Goal: Check status: Check status

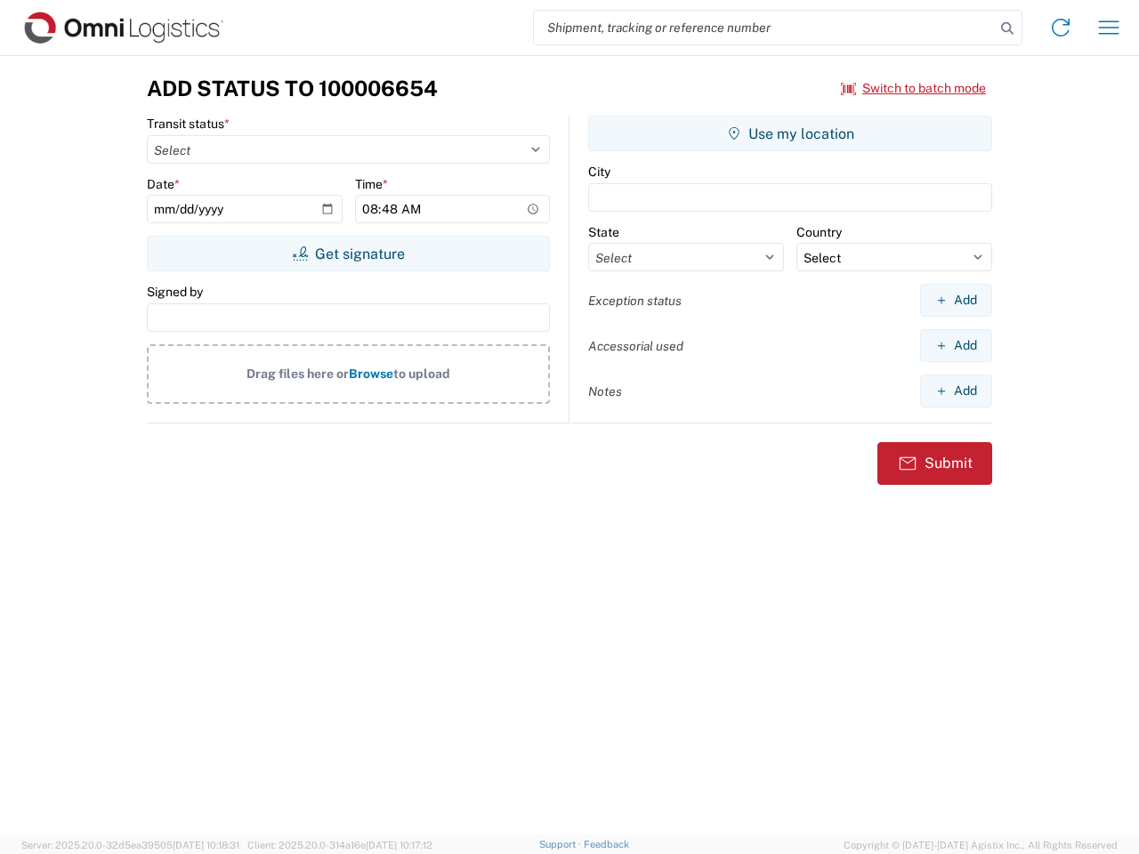
click at [765, 28] on input "search" at bounding box center [764, 28] width 461 height 34
click at [1007, 28] on icon at bounding box center [1007, 28] width 25 height 25
click at [1061, 28] on icon at bounding box center [1061, 27] width 28 height 28
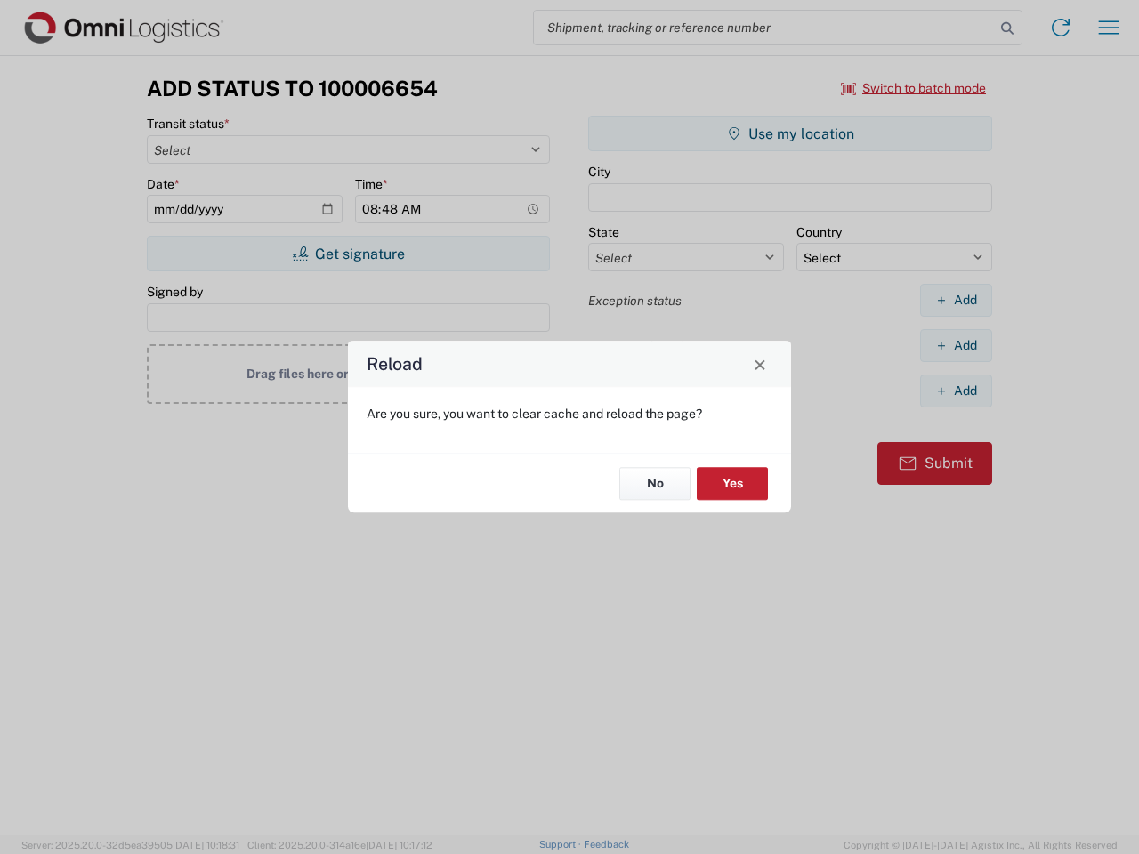
click at [1109, 28] on div "Reload Are you sure, you want to clear cache and reload the page? No Yes" at bounding box center [569, 427] width 1139 height 854
click at [914, 88] on div "Reload Are you sure, you want to clear cache and reload the page? No Yes" at bounding box center [569, 427] width 1139 height 854
click at [348, 254] on div "Reload Are you sure, you want to clear cache and reload the page? No Yes" at bounding box center [569, 427] width 1139 height 854
click at [790, 134] on div "Reload Are you sure, you want to clear cache and reload the page? No Yes" at bounding box center [569, 427] width 1139 height 854
click at [956, 300] on div "Reload Are you sure, you want to clear cache and reload the page? No Yes" at bounding box center [569, 427] width 1139 height 854
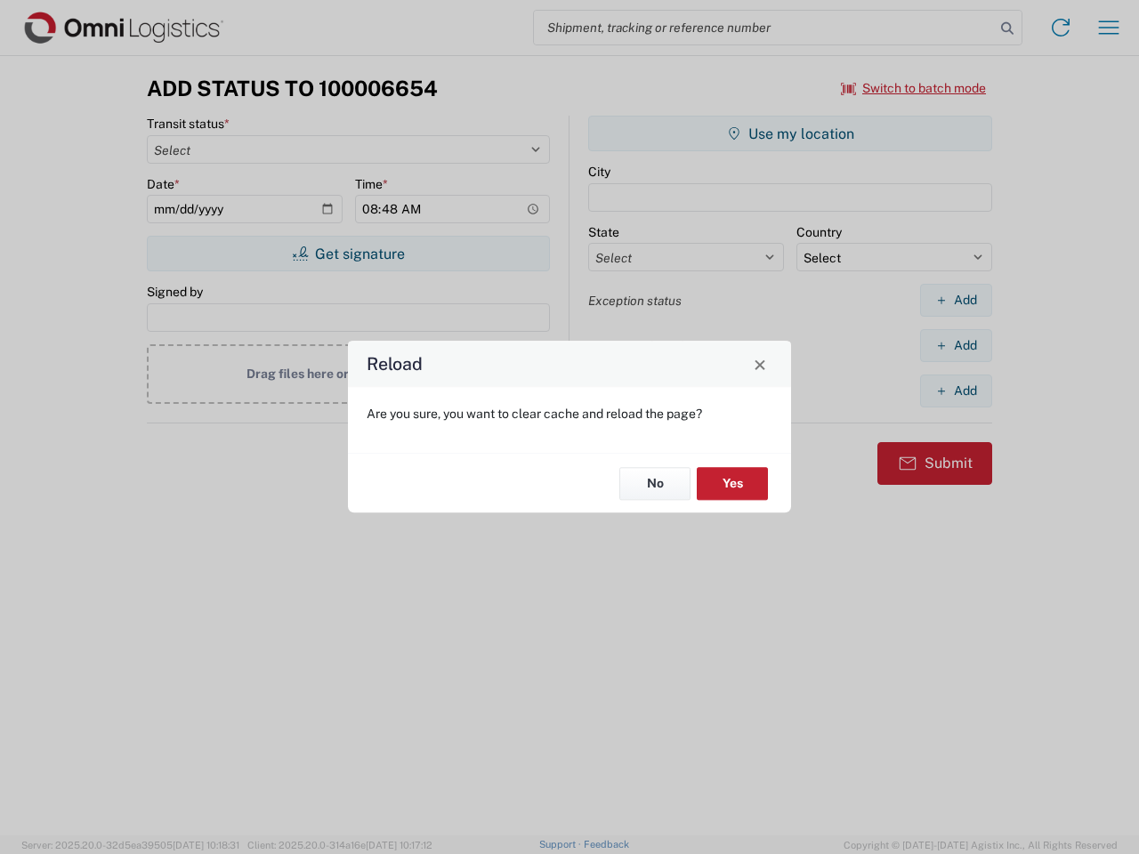
click at [956, 345] on div "Reload Are you sure, you want to clear cache and reload the page? No Yes" at bounding box center [569, 427] width 1139 height 854
click at [956, 391] on div "Reload Are you sure, you want to clear cache and reload the page? No Yes" at bounding box center [569, 427] width 1139 height 854
